Goal: Information Seeking & Learning: Learn about a topic

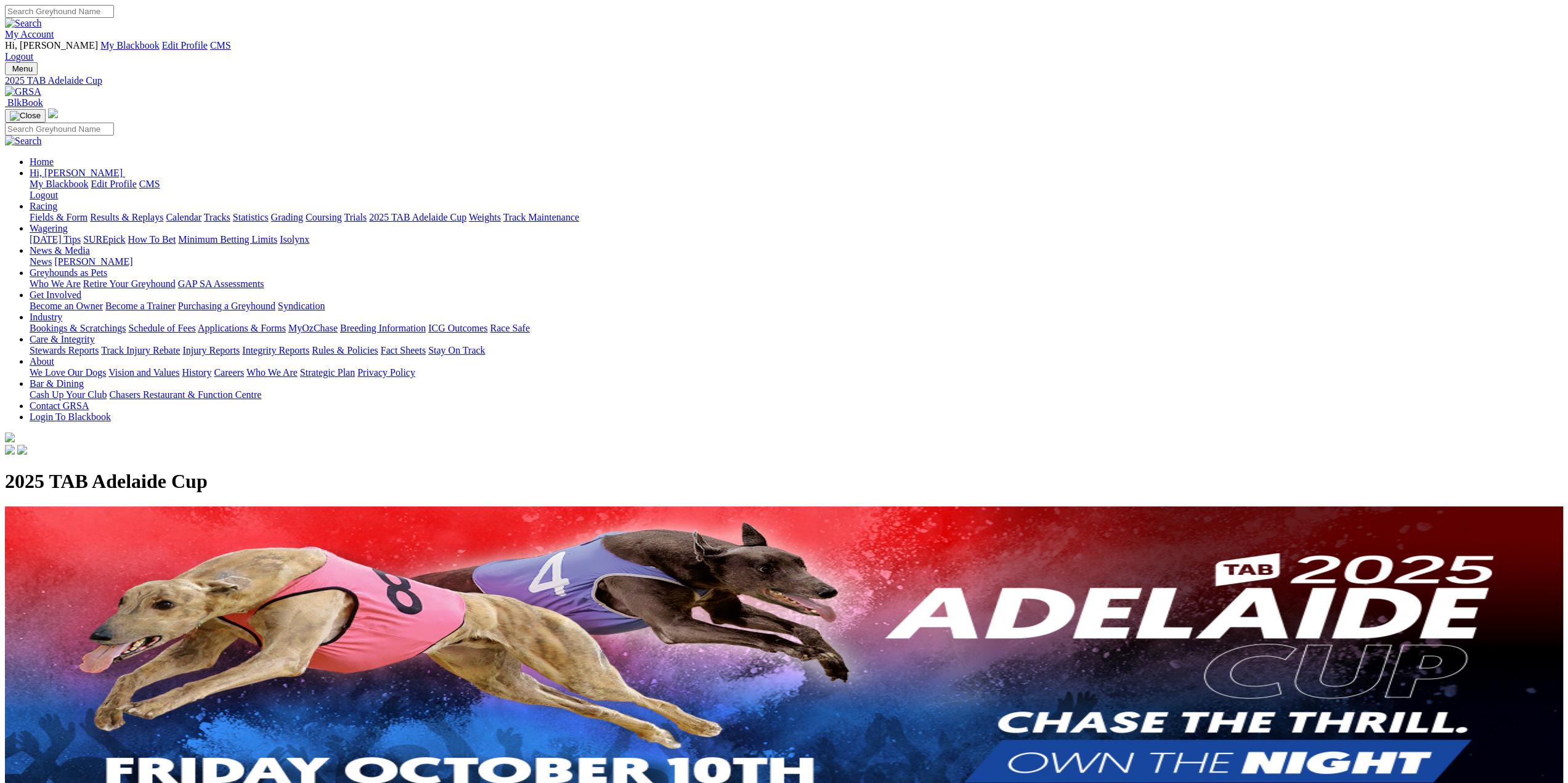
click at [88, 212] on link "Fields & Form" at bounding box center [58, 217] width 58 height 11
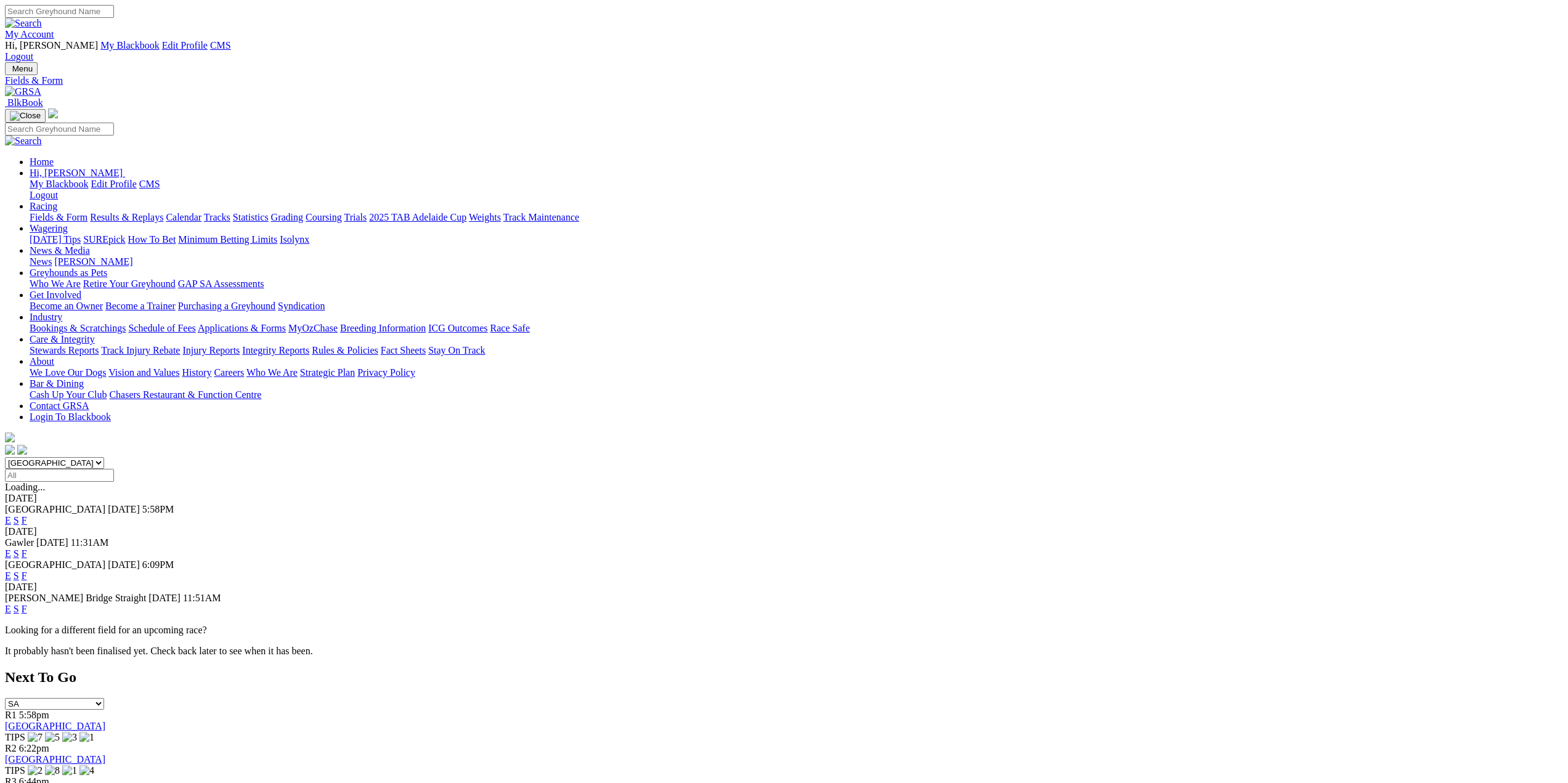
click at [163, 212] on link "Results & Replays" at bounding box center [127, 217] width 73 height 11
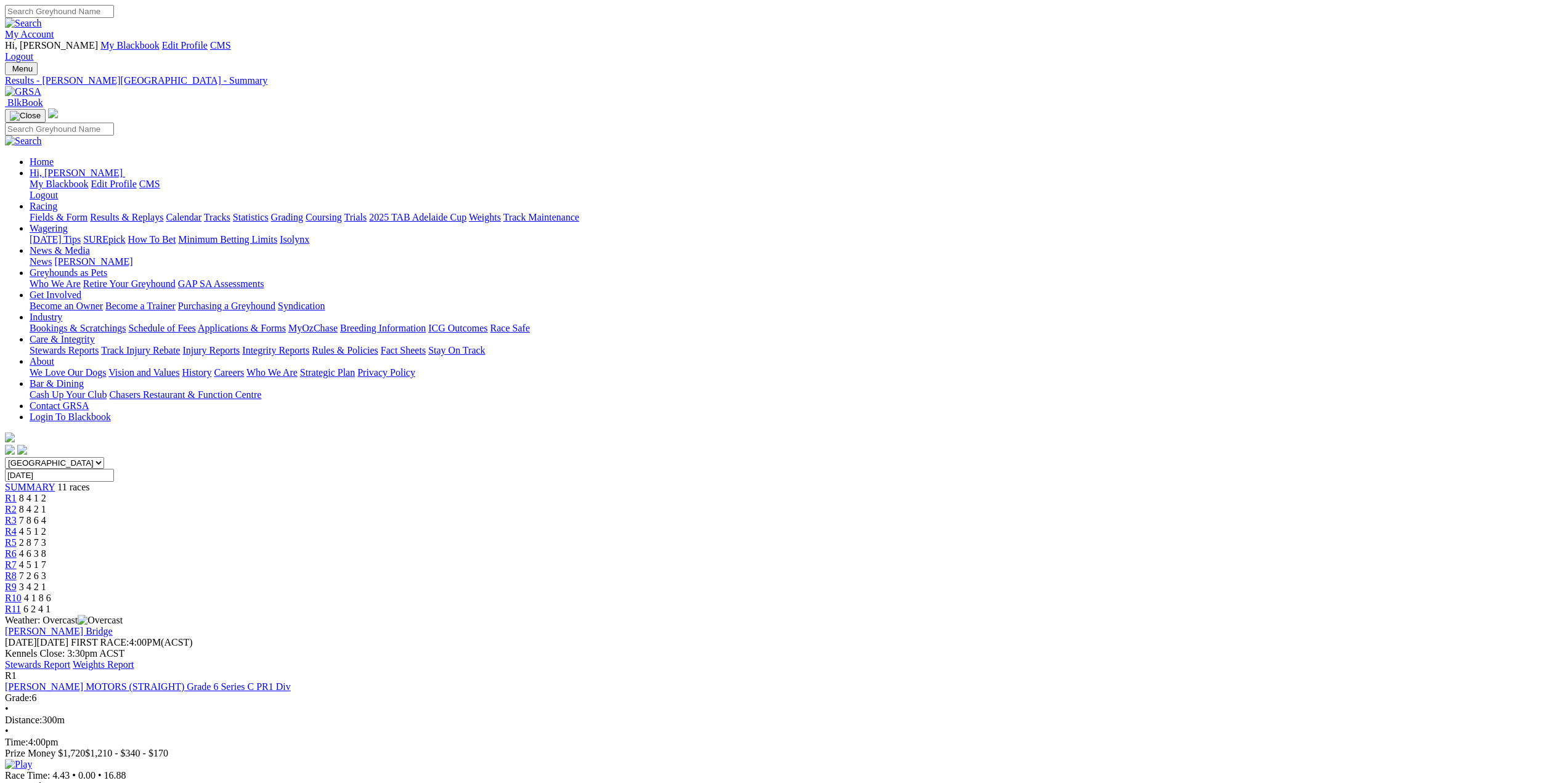
click at [41, 86] on img at bounding box center [23, 92] width 37 height 11
